Goal: Information Seeking & Learning: Learn about a topic

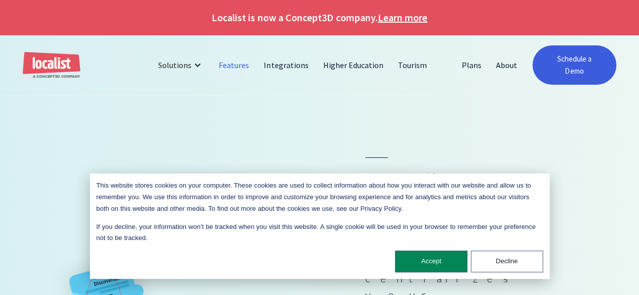
click at [242, 58] on link "Features" at bounding box center [234, 65] width 45 height 24
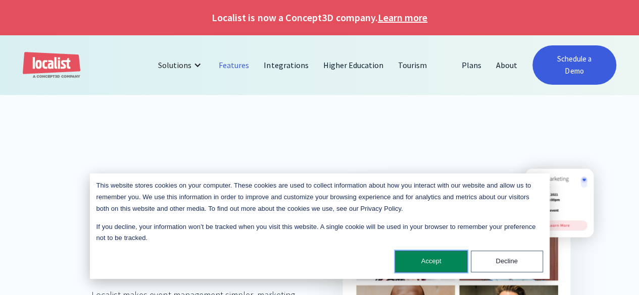
click at [428, 257] on button "Accept" at bounding box center [431, 262] width 72 height 22
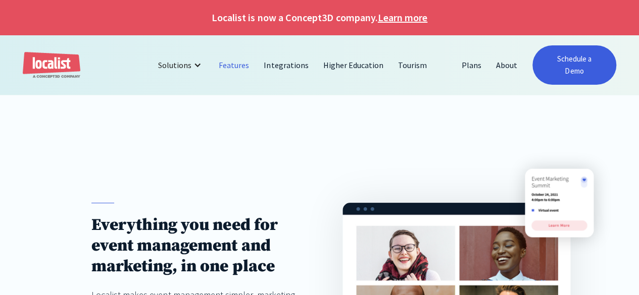
click at [232, 55] on link "Features" at bounding box center [234, 65] width 45 height 24
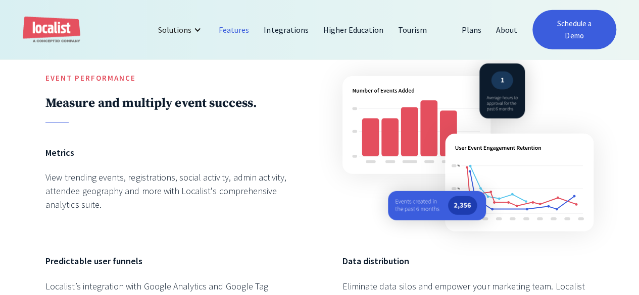
scroll to position [1352, 0]
